Goal: Task Accomplishment & Management: Manage account settings

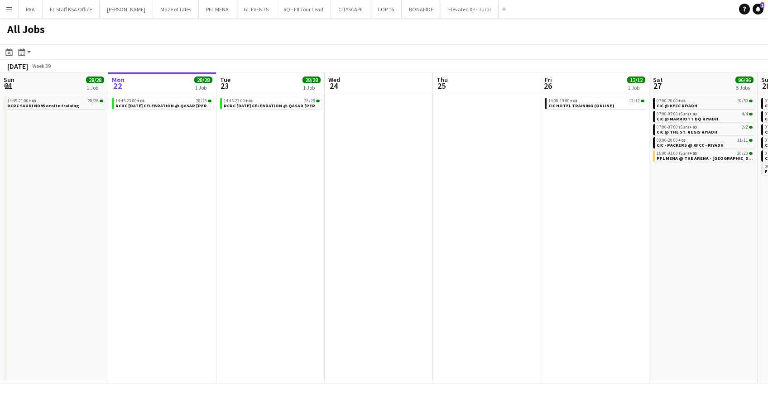
scroll to position [0, 255]
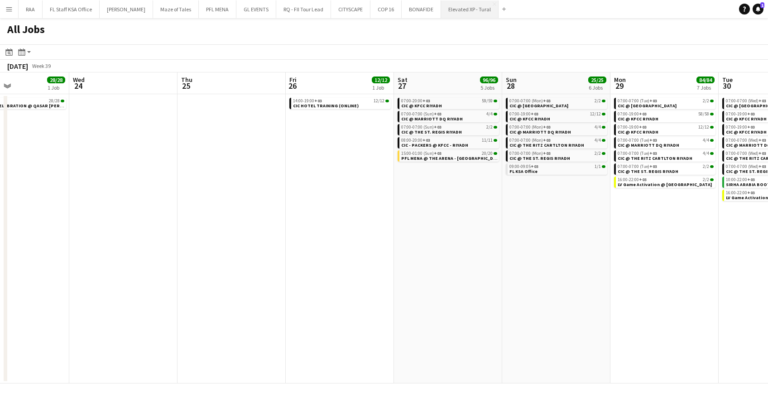
click at [449, 7] on button "Elevated XP - Tural Close" at bounding box center [469, 9] width 57 height 18
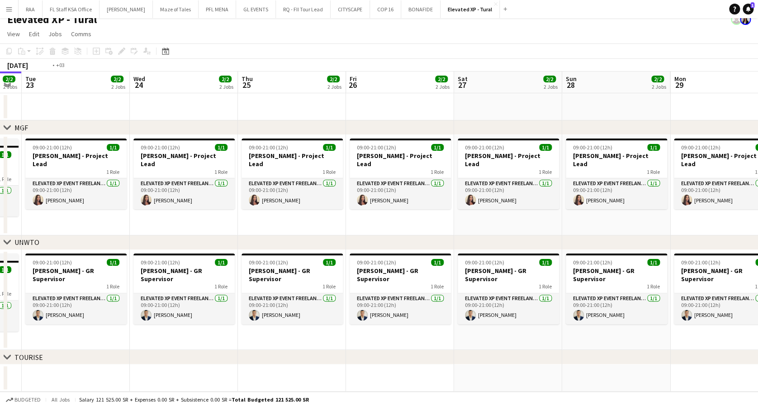
scroll to position [0, 228]
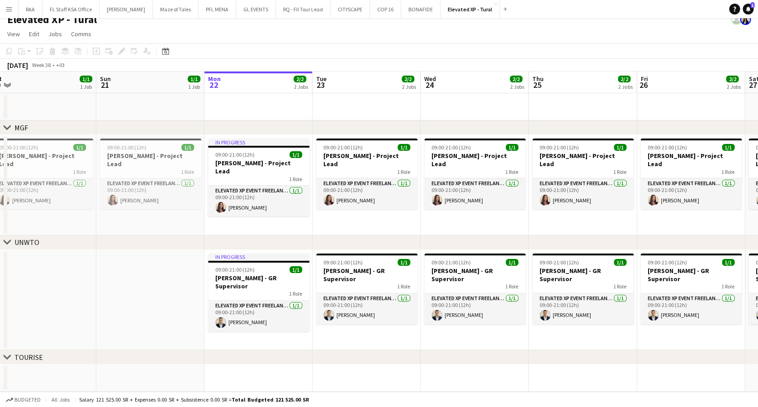
drag, startPoint x: 642, startPoint y: 334, endPoint x: 769, endPoint y: 372, distance: 132.5
click at [758, 372] on html "Menu Boards Boards Boards All jobs Status Workforce Workforce My Workforce Recr…" at bounding box center [379, 199] width 758 height 416
click at [8, 8] on app-icon "Menu" at bounding box center [8, 8] width 7 height 7
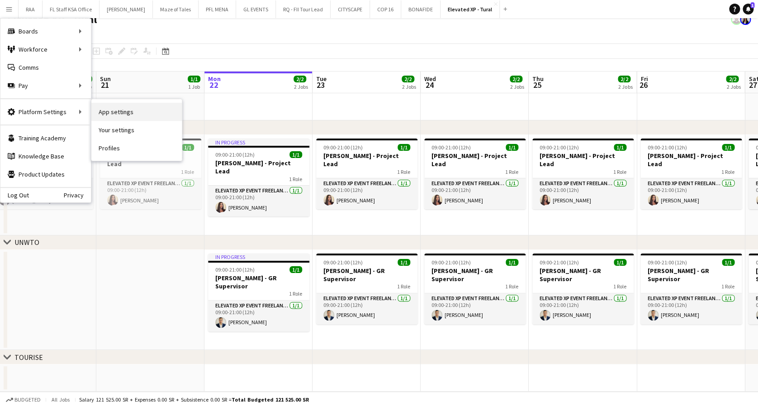
click at [124, 116] on link "App settings" at bounding box center [136, 112] width 91 height 18
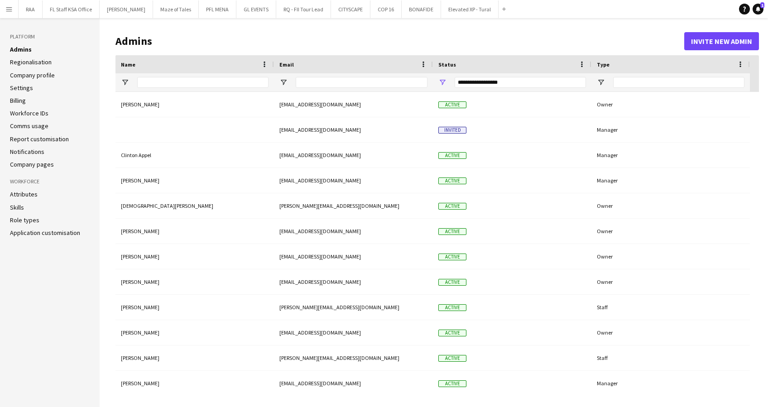
click at [31, 88] on li "Settings" at bounding box center [50, 88] width 80 height 8
click at [27, 88] on link "Settings" at bounding box center [21, 88] width 23 height 8
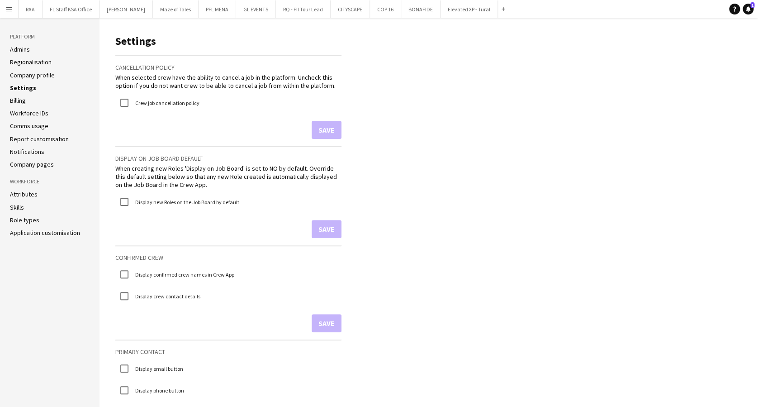
click at [28, 63] on link "Regionalisation" at bounding box center [31, 62] width 42 height 8
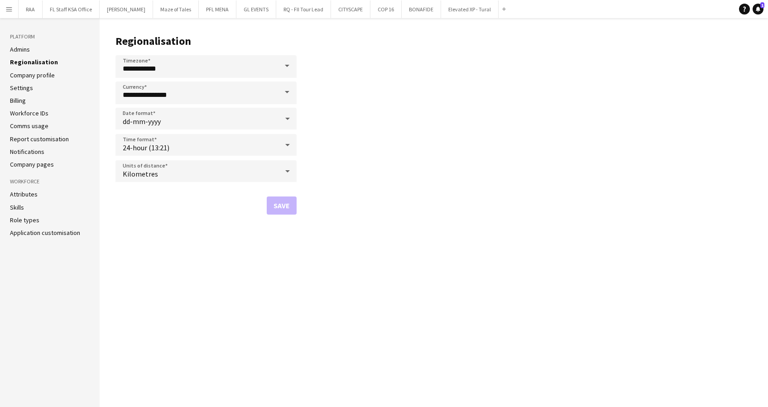
click at [30, 73] on link "Company profile" at bounding box center [32, 75] width 45 height 8
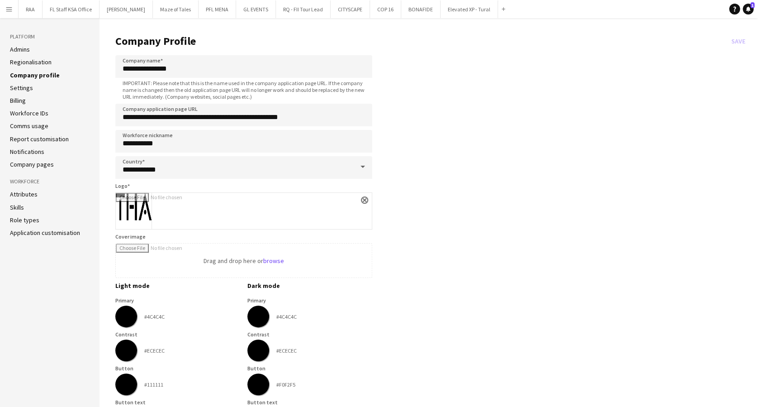
click at [16, 102] on link "Billing" at bounding box center [18, 100] width 16 height 8
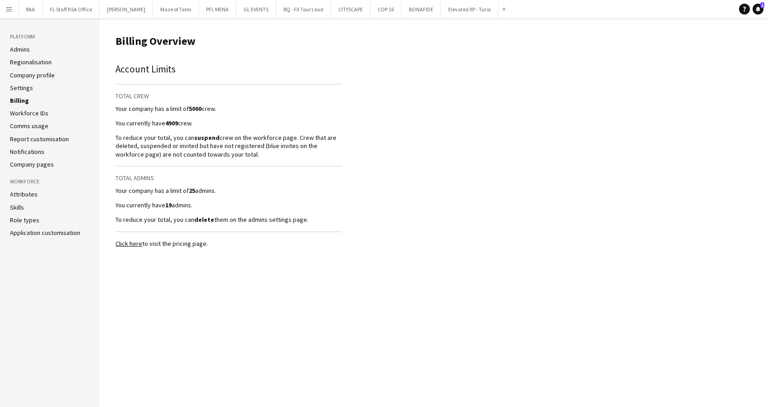
click at [29, 114] on link "Workforce IDs" at bounding box center [29, 113] width 38 height 8
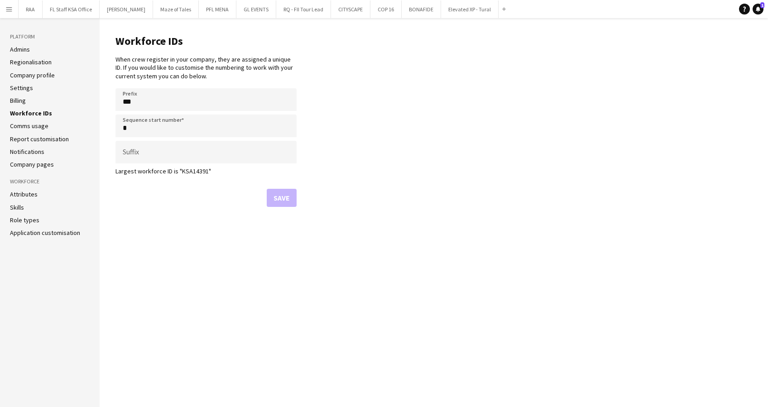
click at [29, 127] on link "Comms usage" at bounding box center [29, 126] width 38 height 8
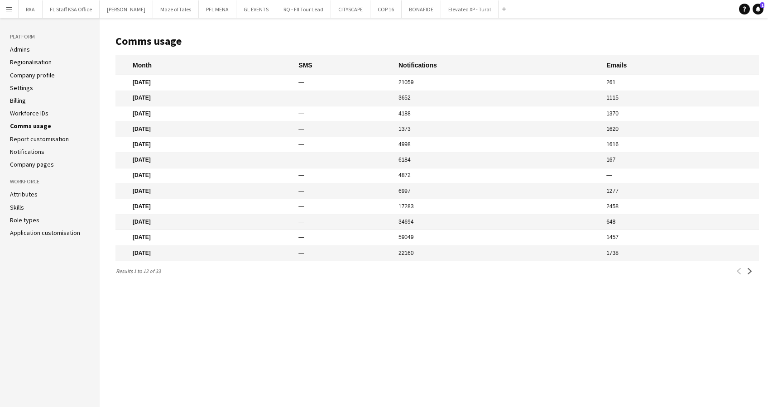
click at [32, 138] on link "Report customisation" at bounding box center [39, 139] width 59 height 8
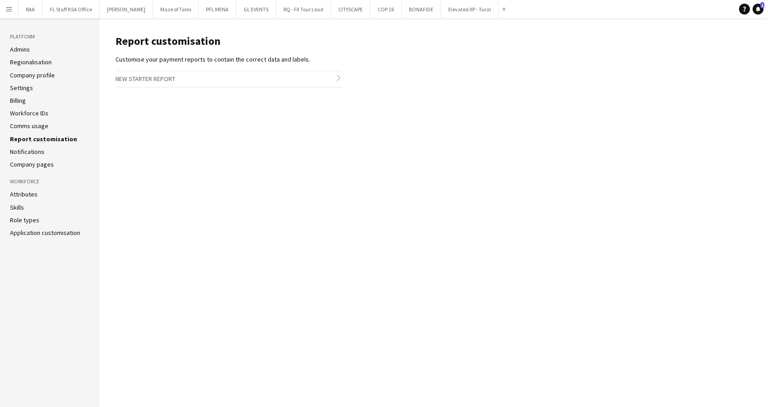
click at [181, 80] on h3 "New starter report chevron-right" at bounding box center [228, 78] width 226 height 15
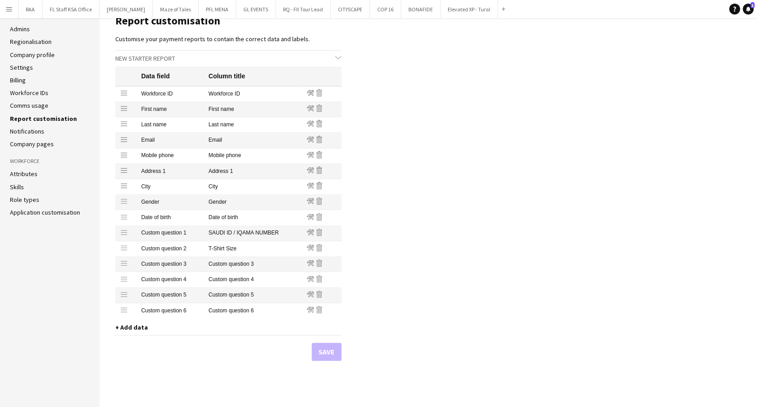
scroll to position [32, 0]
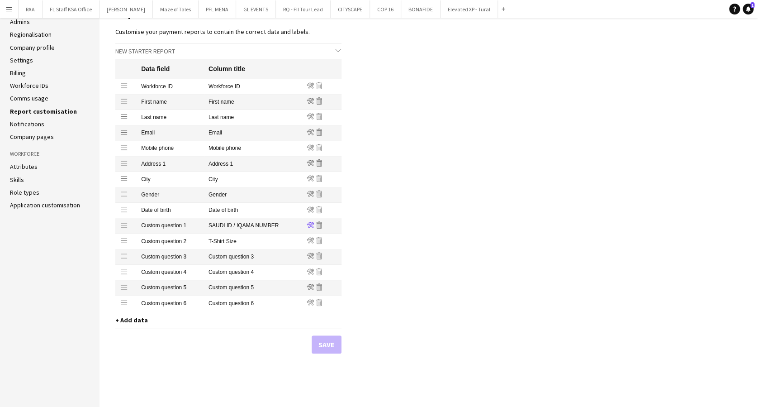
click at [310, 222] on icon "Edit" at bounding box center [310, 224] width 7 height 7
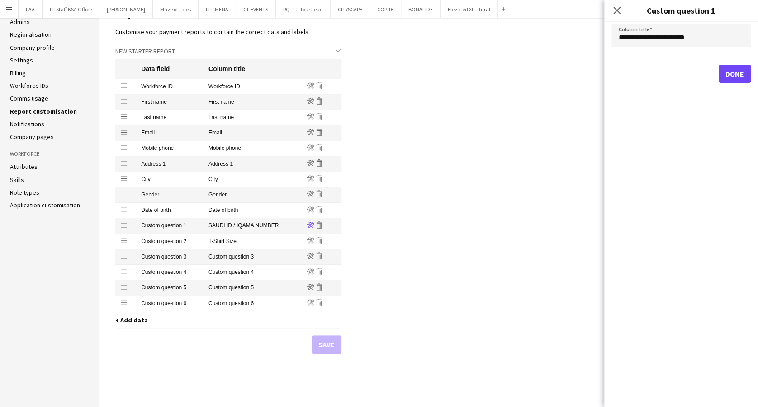
click at [310, 222] on icon "Edit" at bounding box center [310, 224] width 7 height 7
click at [519, 225] on main "Report customisation Customise your payment reports to contain the correct data…" at bounding box center [429, 198] width 659 height 416
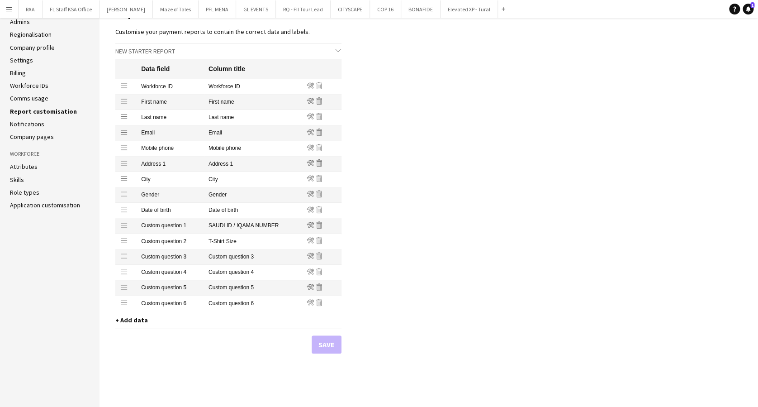
click at [29, 120] on link "Notifications" at bounding box center [27, 124] width 34 height 8
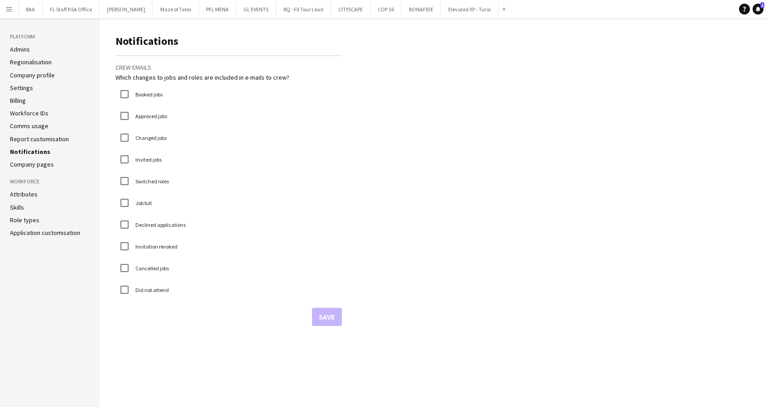
click at [50, 141] on link "Report customisation" at bounding box center [39, 139] width 59 height 8
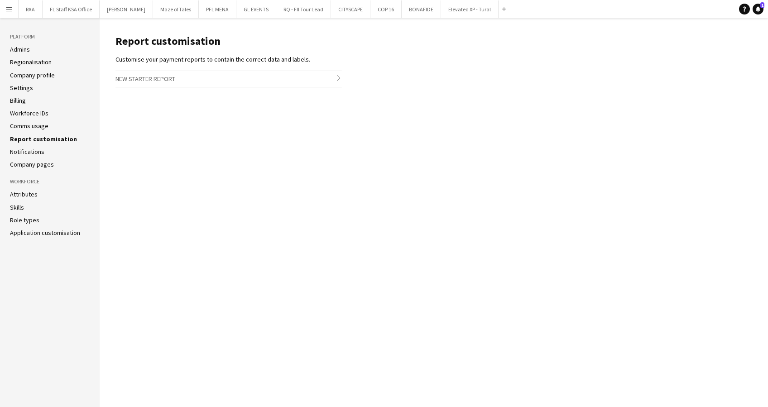
click at [40, 165] on link "Company pages" at bounding box center [32, 164] width 44 height 8
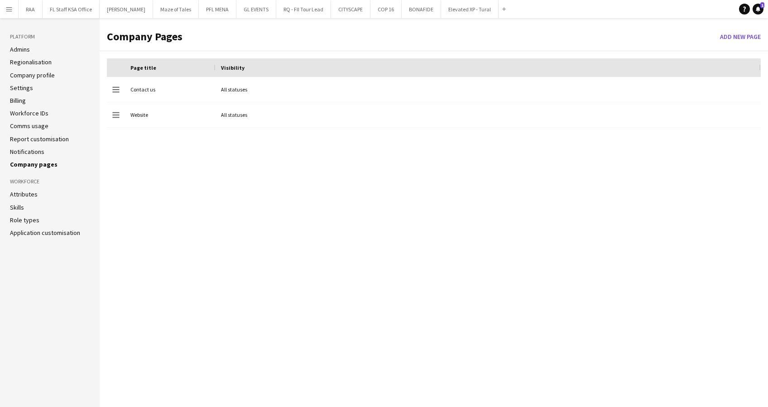
click at [29, 192] on link "Attributes" at bounding box center [24, 194] width 28 height 8
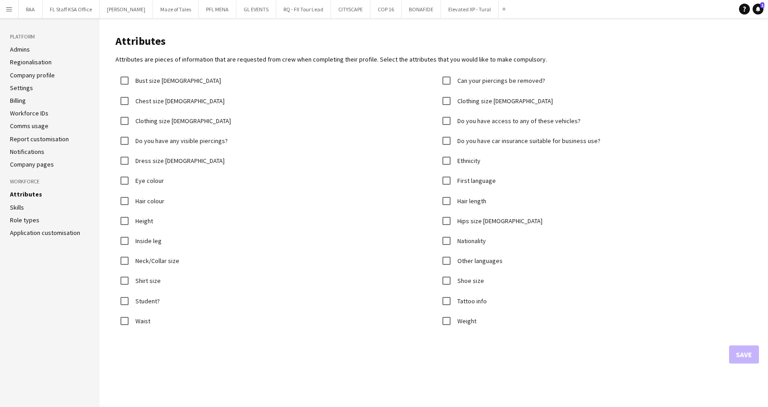
click at [19, 208] on link "Skills" at bounding box center [17, 207] width 14 height 8
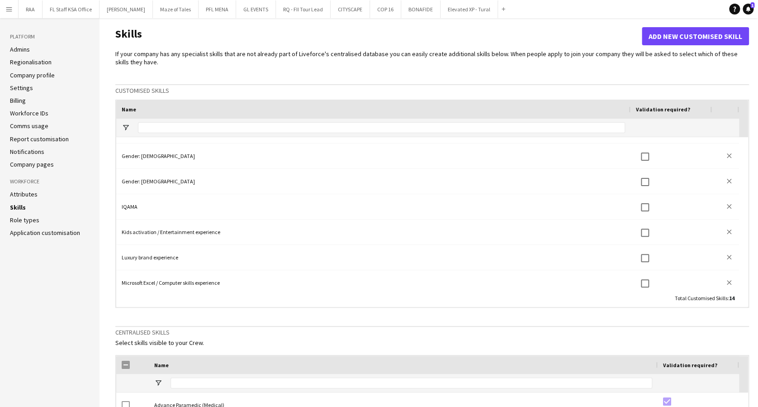
scroll to position [202, 0]
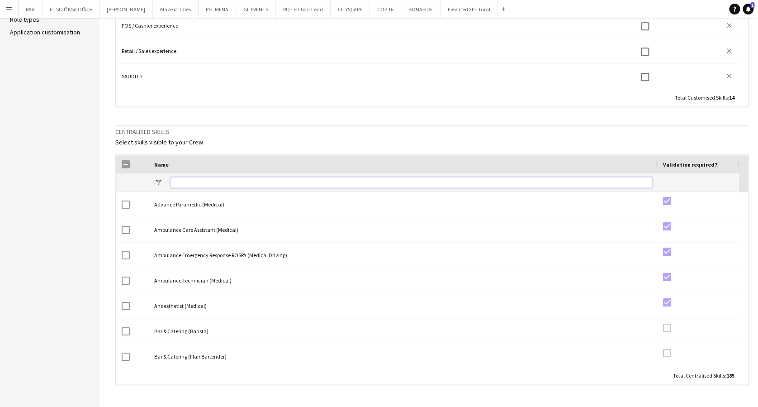
click at [323, 185] on input "Name Filter Input" at bounding box center [412, 182] width 482 height 11
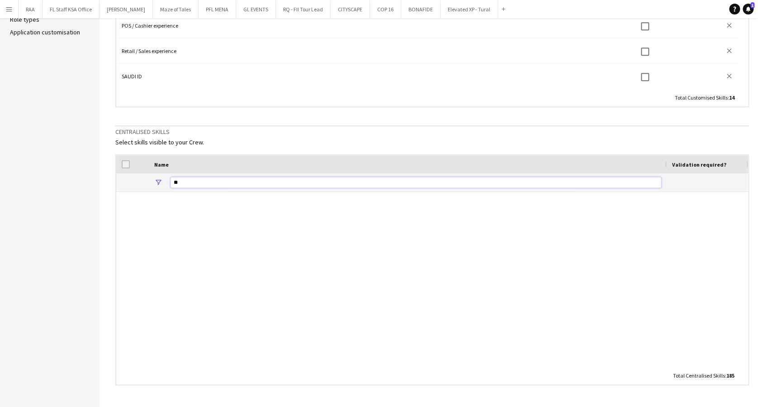
type input "*"
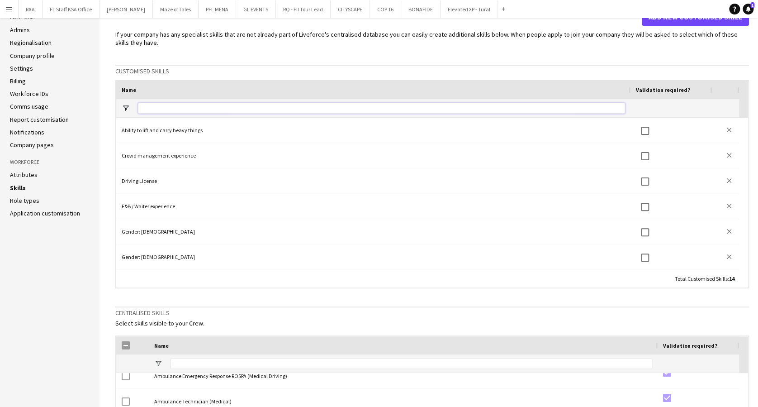
click at [227, 103] on input "Name Filter Input" at bounding box center [381, 108] width 487 height 11
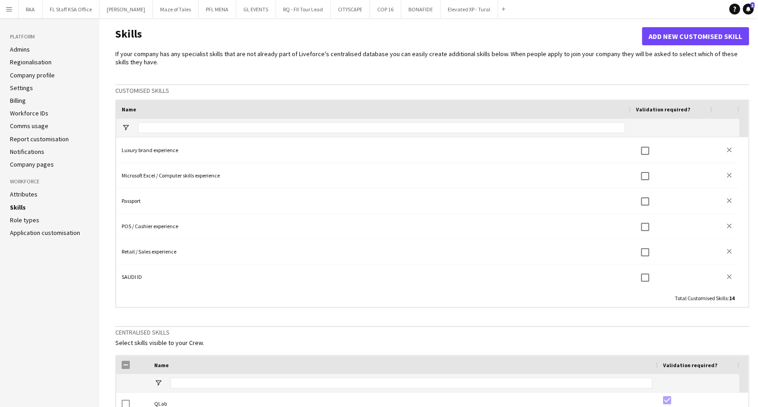
click at [19, 219] on link "Role types" at bounding box center [24, 220] width 29 height 8
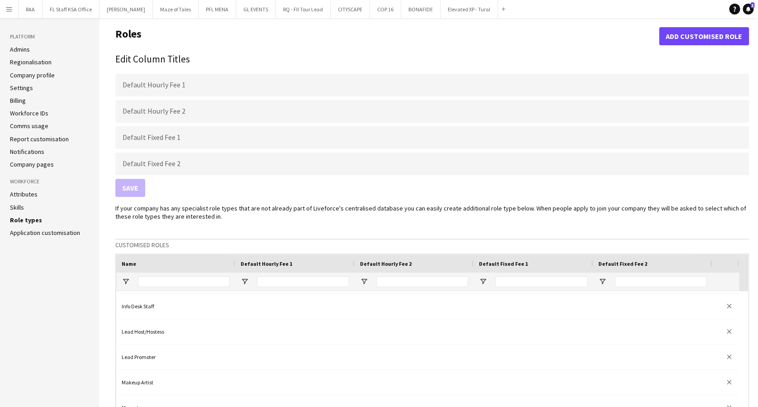
click at [25, 229] on link "Application customisation" at bounding box center [45, 233] width 70 height 8
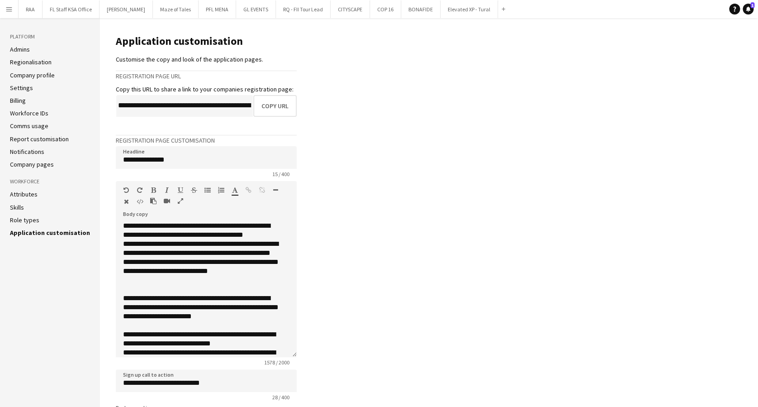
click at [16, 220] on link "Role types" at bounding box center [24, 220] width 29 height 8
